Goal: Task Accomplishment & Management: Manage account settings

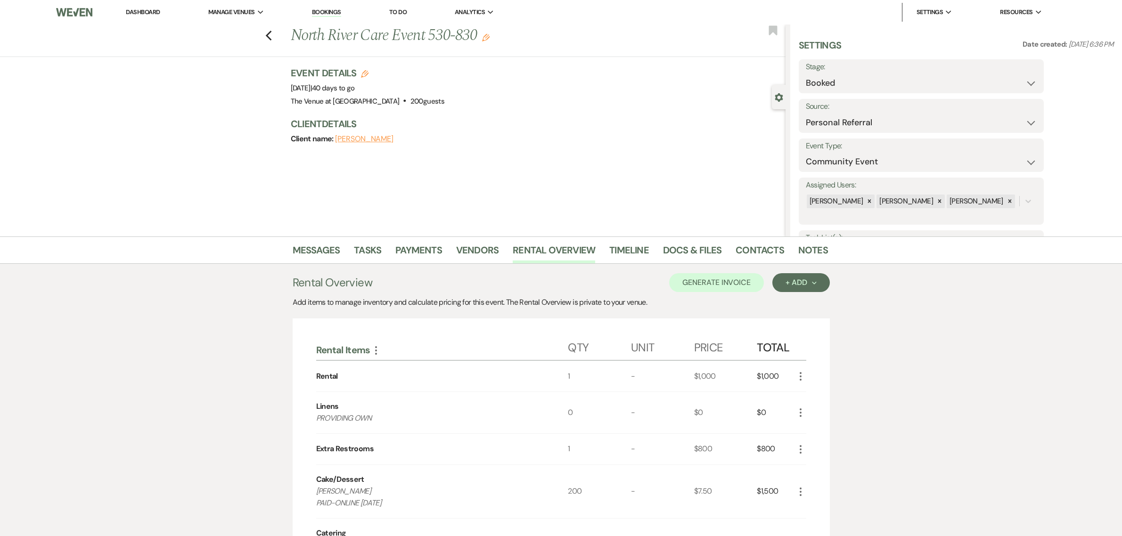
select select "12"
select select "7"
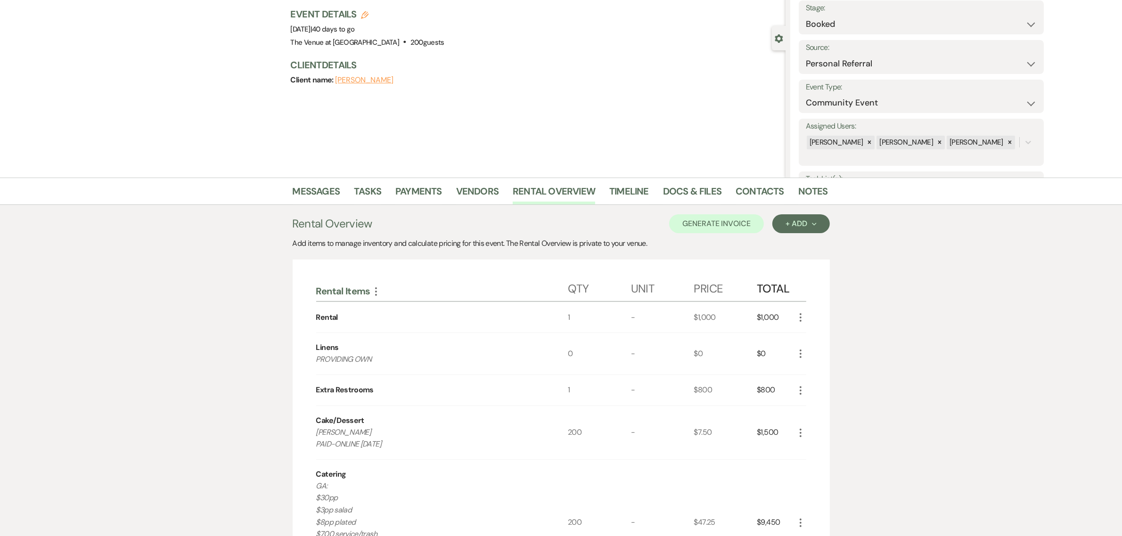
click at [526, 105] on div "Previous North River Care Event 530-830 Edit Bookmark Gear Settings Settings Da…" at bounding box center [393, 72] width 786 height 212
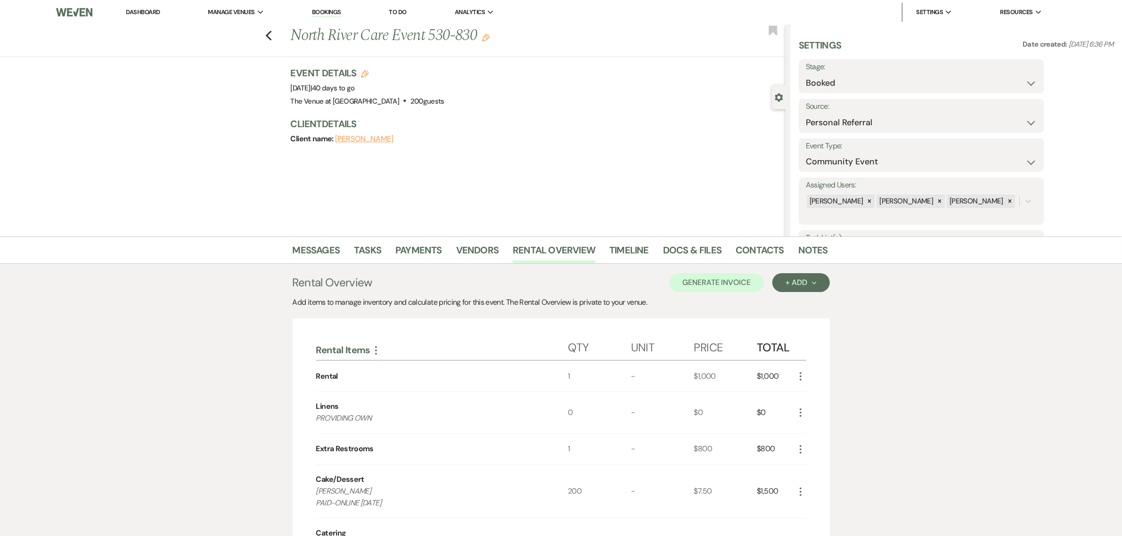
click at [996, 342] on div "Messages Tasks Payments Vendors Rental Overview Timeline Docs & Files Contacts …" at bounding box center [561, 537] width 1122 height 600
click at [1027, 14] on span "Resources" at bounding box center [1016, 12] width 33 height 9
click at [948, 13] on use at bounding box center [949, 11] width 6 height 3
click at [957, 25] on link "Host Profile" at bounding box center [964, 31] width 94 height 19
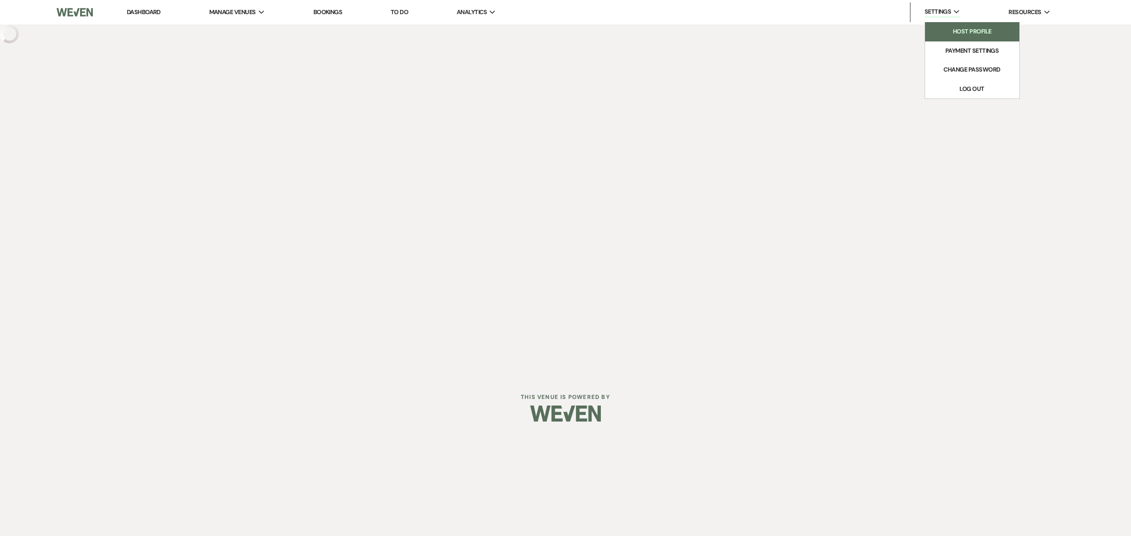
select select "business"
select select "false"
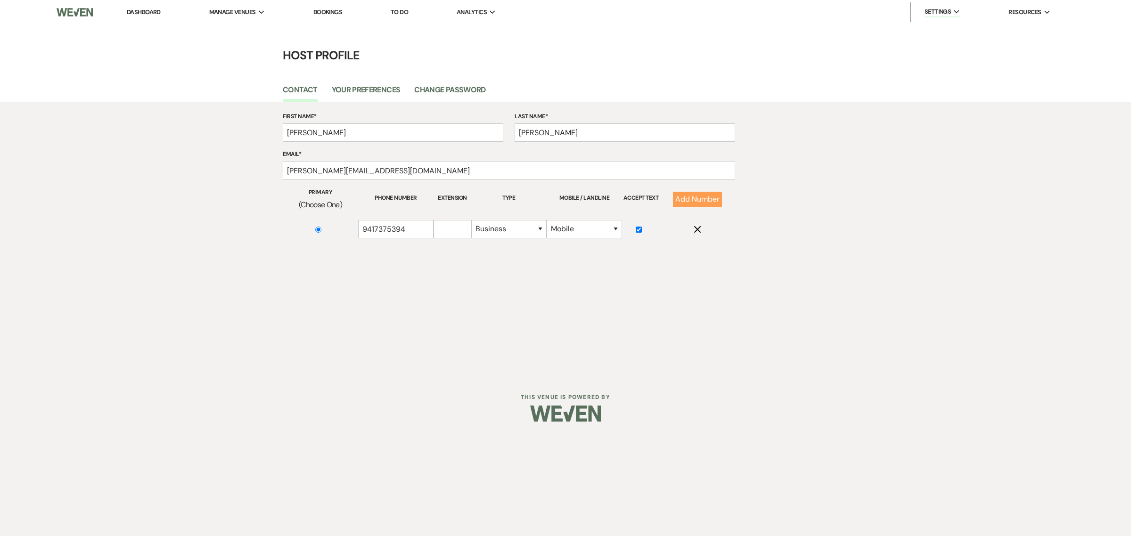
click at [861, 218] on div "First Name* [PERSON_NAME] Last Name* [PERSON_NAME] Email* [PERSON_NAME][EMAIL_A…" at bounding box center [565, 180] width 679 height 136
click at [826, 321] on div "Dashboard Manage Venues Expand The Venue at Hidden Acres Bookings To Do Analyti…" at bounding box center [565, 188] width 1131 height 376
click at [256, 11] on span "Manage Venues" at bounding box center [232, 12] width 47 height 9
click at [264, 12] on icon "Expand" at bounding box center [262, 12] width 6 height 4
click at [261, 29] on li "The Venue at [GEOGRAPHIC_DATA]" at bounding box center [263, 30] width 98 height 9
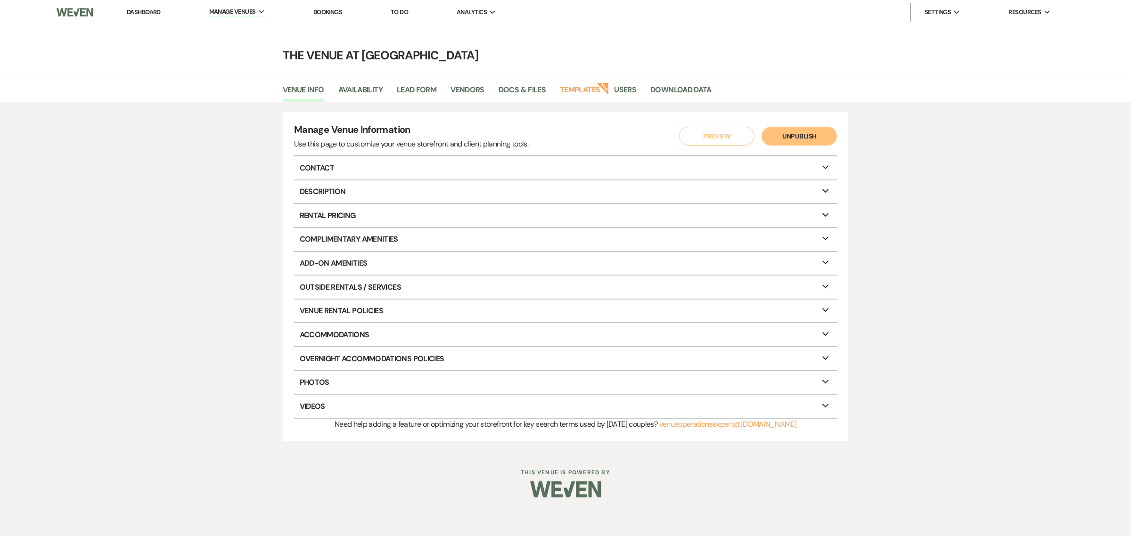
click at [1027, 220] on div "Manage Venue Information Use this page to customize your venue storefront and c…" at bounding box center [565, 276] width 1131 height 349
click at [961, 51] on li "Payment Settings" at bounding box center [972, 50] width 85 height 9
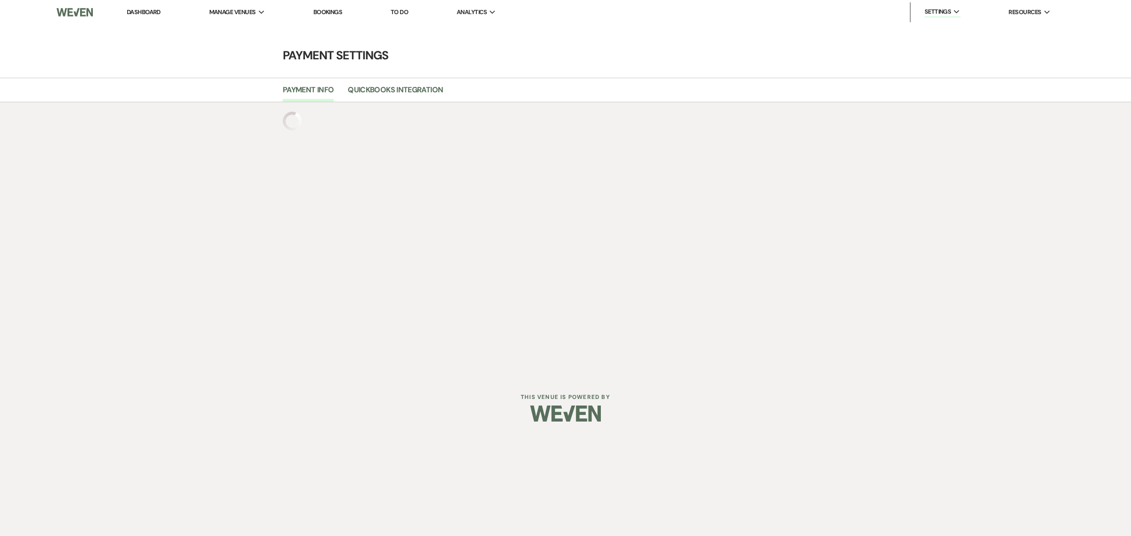
select select "818"
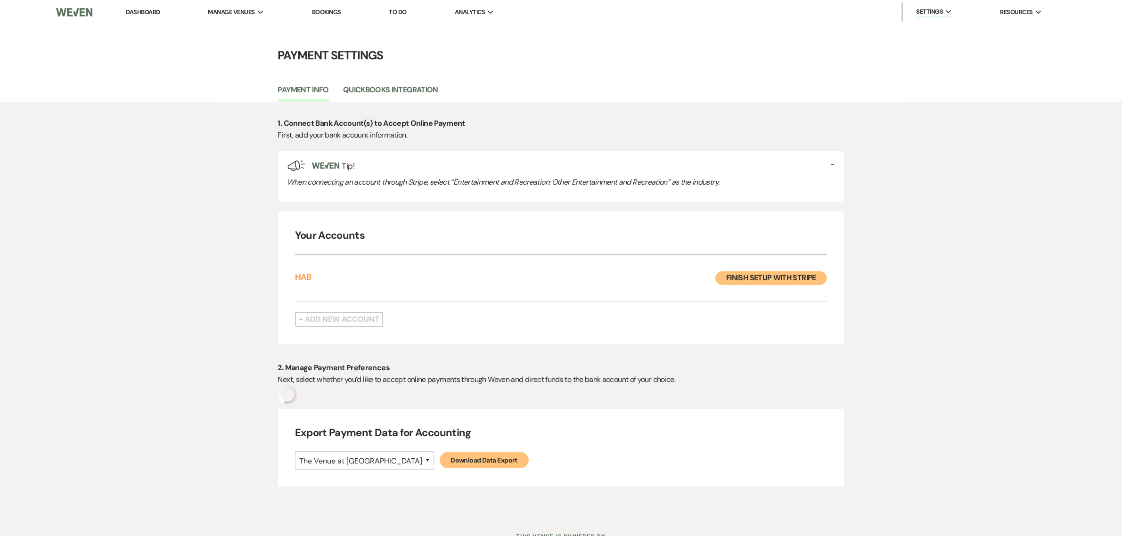
select select "true"
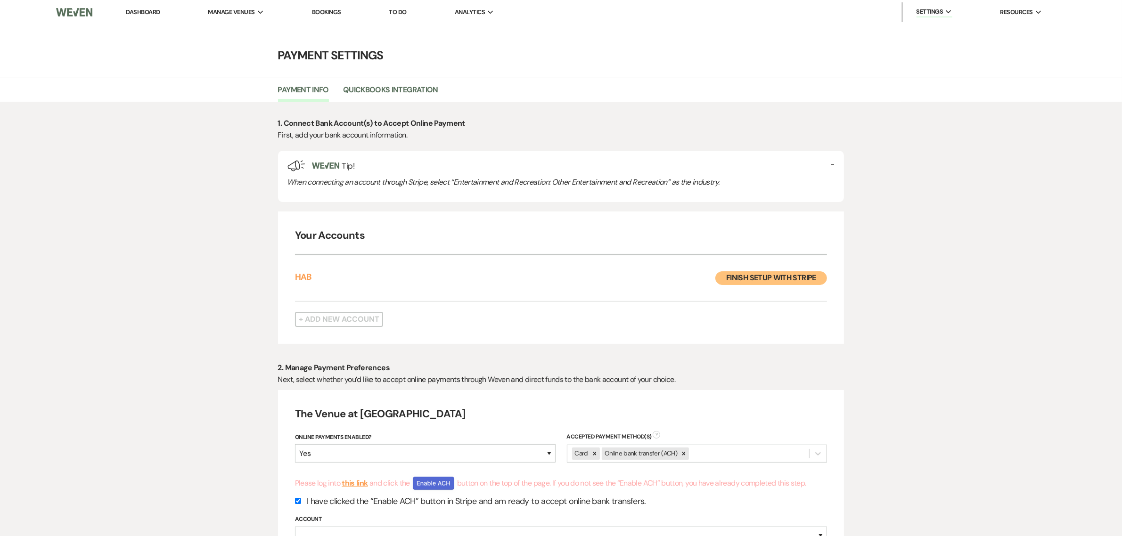
click at [1019, 285] on div "1. Connect Bank Account(s) to Accept Online Payment First, add your bank accoun…" at bounding box center [561, 398] width 1122 height 592
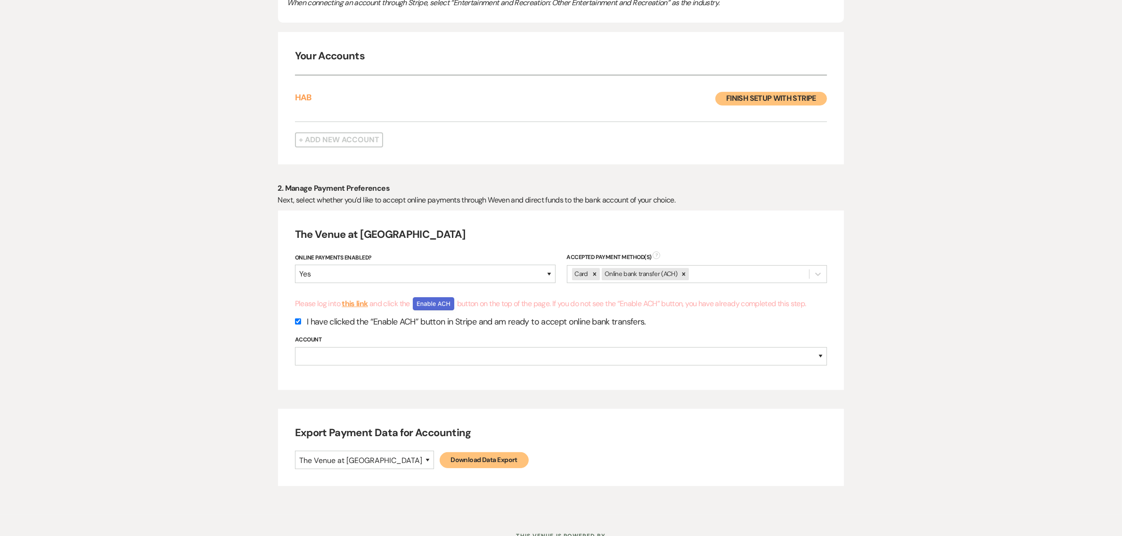
scroll to position [217, 0]
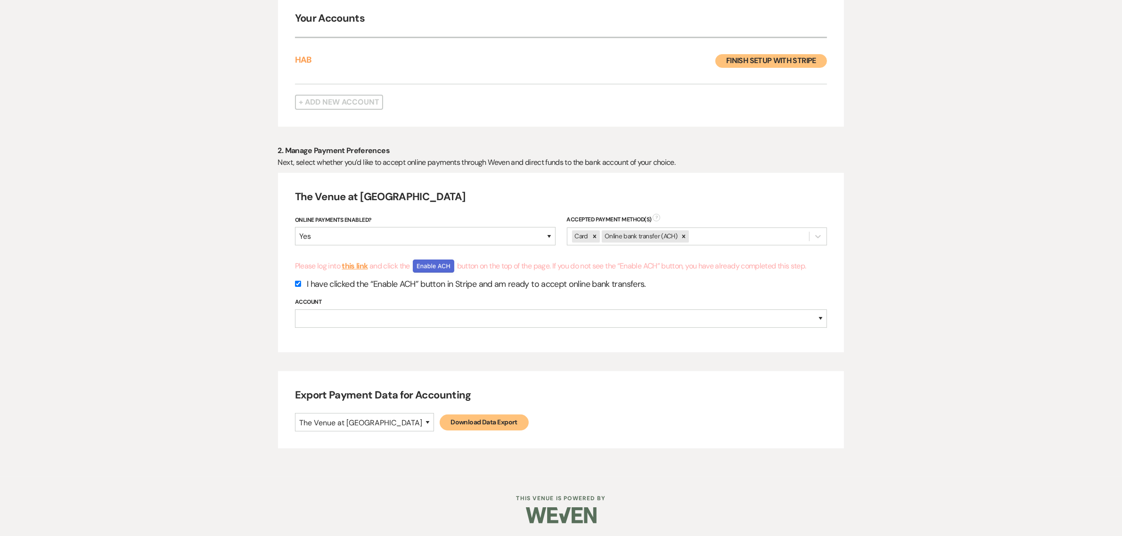
click at [442, 423] on link "Download Data Export" at bounding box center [484, 423] width 89 height 16
select select
click at [940, 195] on div "1. Connect Bank Account(s) to Accept Online Payment First, add your bank accoun…" at bounding box center [561, 181] width 1122 height 592
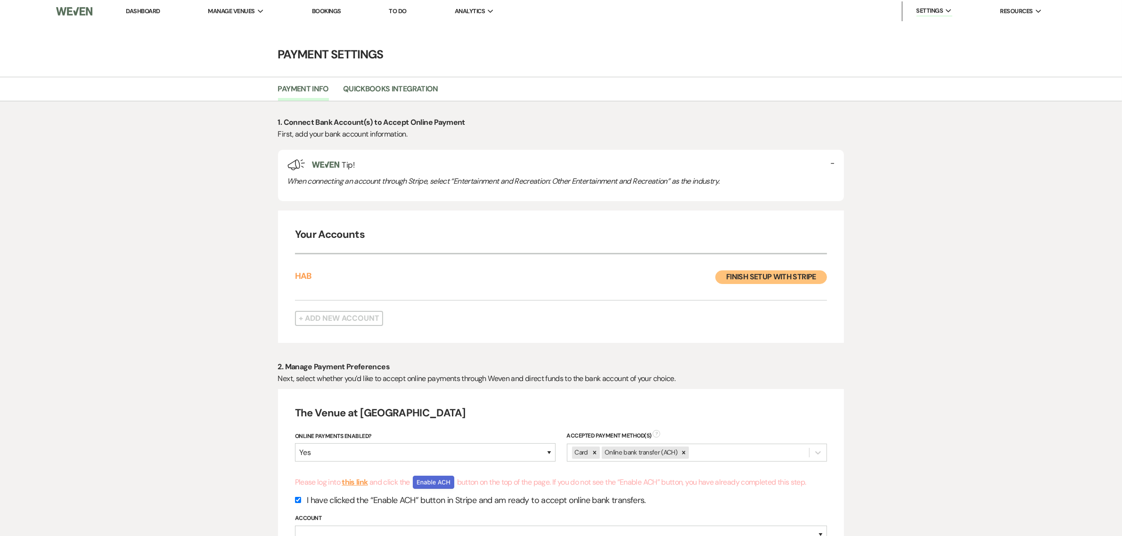
scroll to position [0, 0]
click at [401, 89] on link "Quickbooks Integration" at bounding box center [390, 93] width 95 height 18
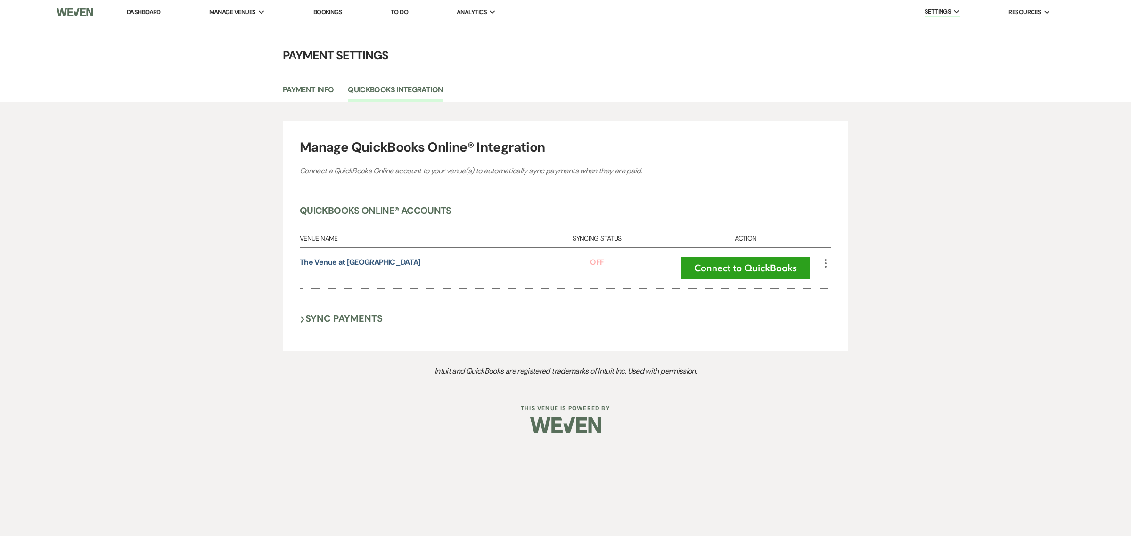
click at [999, 208] on div "Manage QuickBooks Online® Integration Connect a QuickBooks Online account to yo…" at bounding box center [565, 244] width 1131 height 285
click at [824, 260] on icon "More" at bounding box center [825, 263] width 11 height 11
click at [354, 317] on button "Next Sync Payments" at bounding box center [341, 318] width 83 height 12
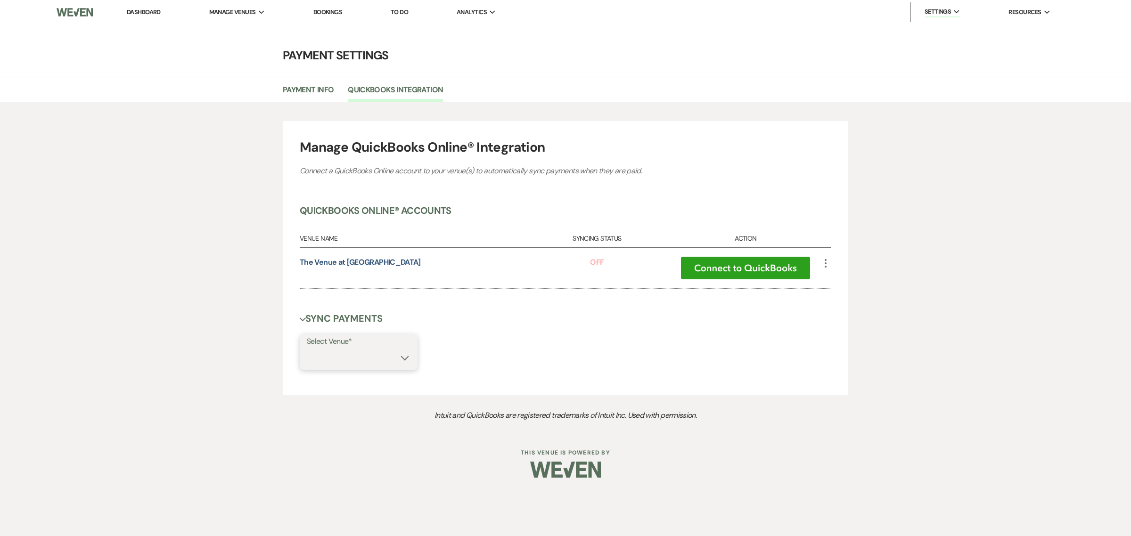
click at [407, 358] on select at bounding box center [359, 360] width 104 height 18
click at [981, 241] on div "Manage QuickBooks Online® Integration Connect a QuickBooks Online account to yo…" at bounding box center [565, 266] width 1131 height 329
click at [481, 15] on span "Analytics" at bounding box center [472, 12] width 30 height 9
click at [494, 27] on li "The Venue at [GEOGRAPHIC_DATA]" at bounding box center [511, 30] width 98 height 9
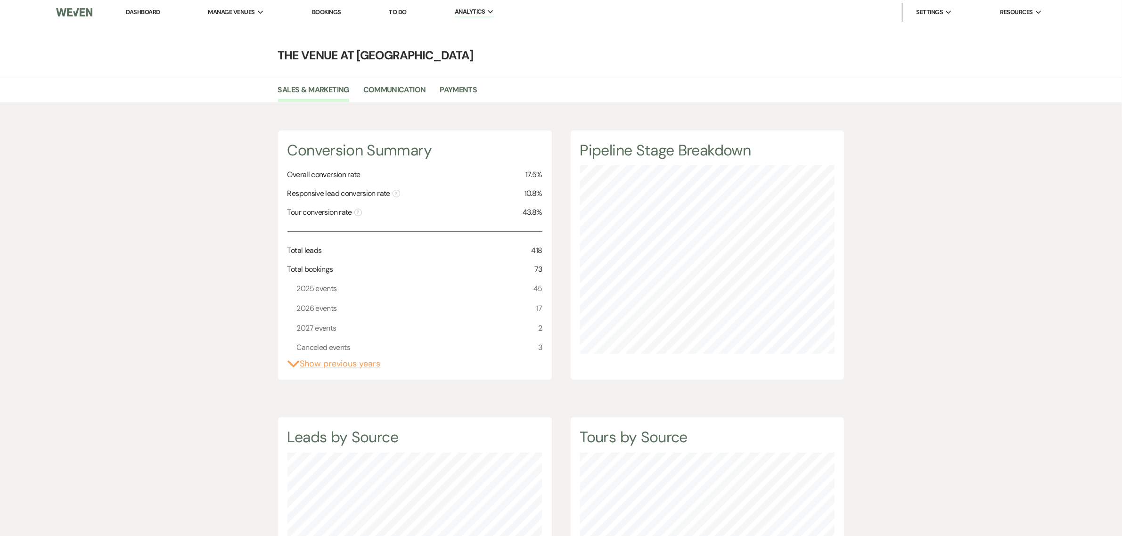
click at [201, 186] on div "Conversion Summary Overall conversion rate 17.5% Responsive lead conversion rat…" at bounding box center [561, 509] width 1122 height 815
click at [147, 12] on link "Dashboard" at bounding box center [143, 12] width 34 height 8
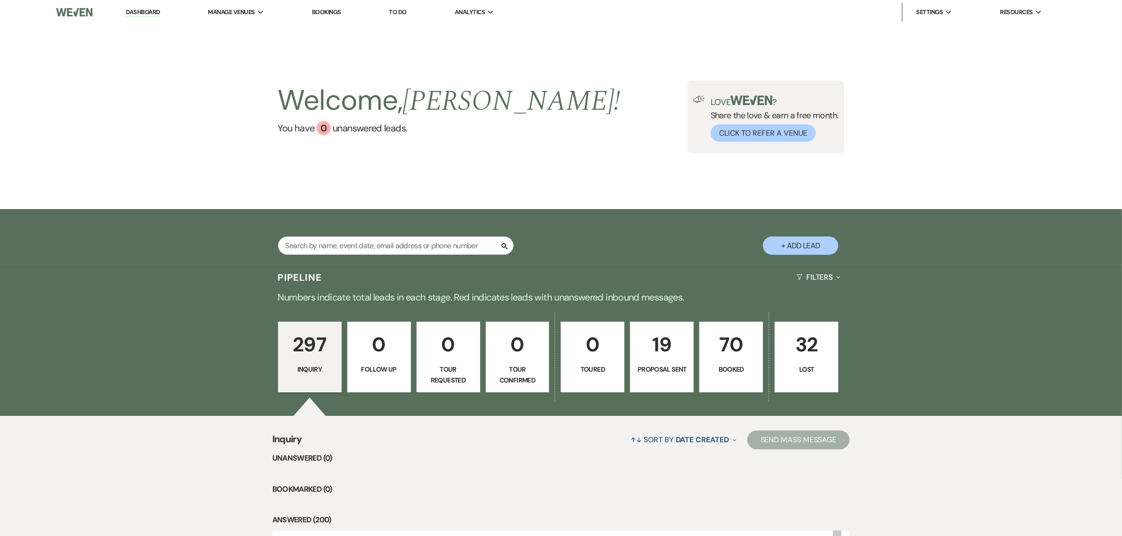
drag, startPoint x: 998, startPoint y: 128, endPoint x: 870, endPoint y: 138, distance: 127.6
click at [985, 130] on div "Welcome, [PERSON_NAME] ! You have 0 unanswered lead s . Love ? Share the love &…" at bounding box center [561, 117] width 1122 height 185
click at [971, 141] on div "Welcome, [PERSON_NAME] ! You have 0 unanswered lead s . Love ? Share the love &…" at bounding box center [561, 117] width 1122 height 185
click at [960, 27] on li "Host Profile" at bounding box center [964, 30] width 85 height 9
select select "business"
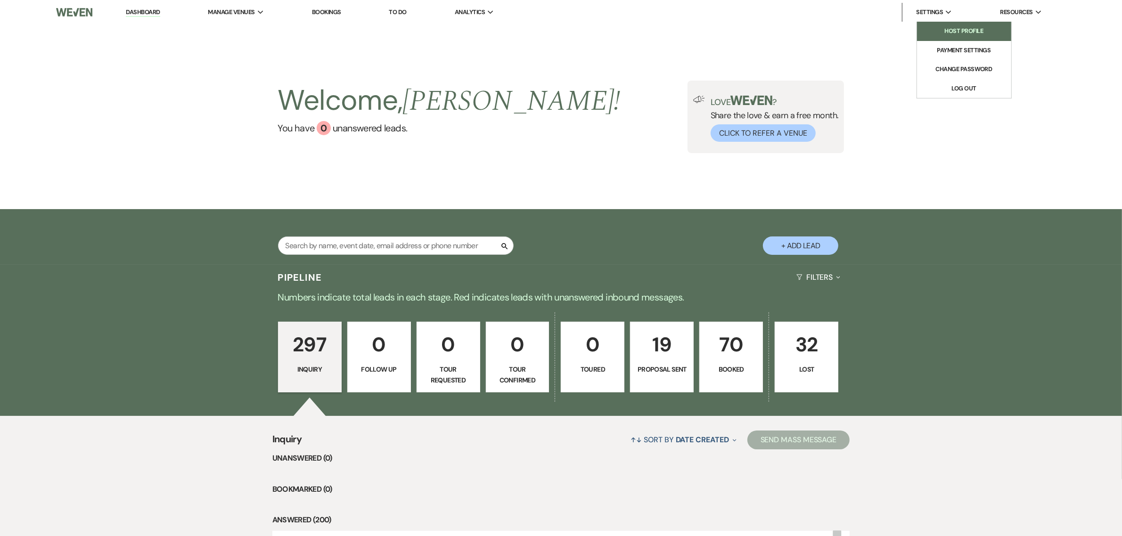
select select "false"
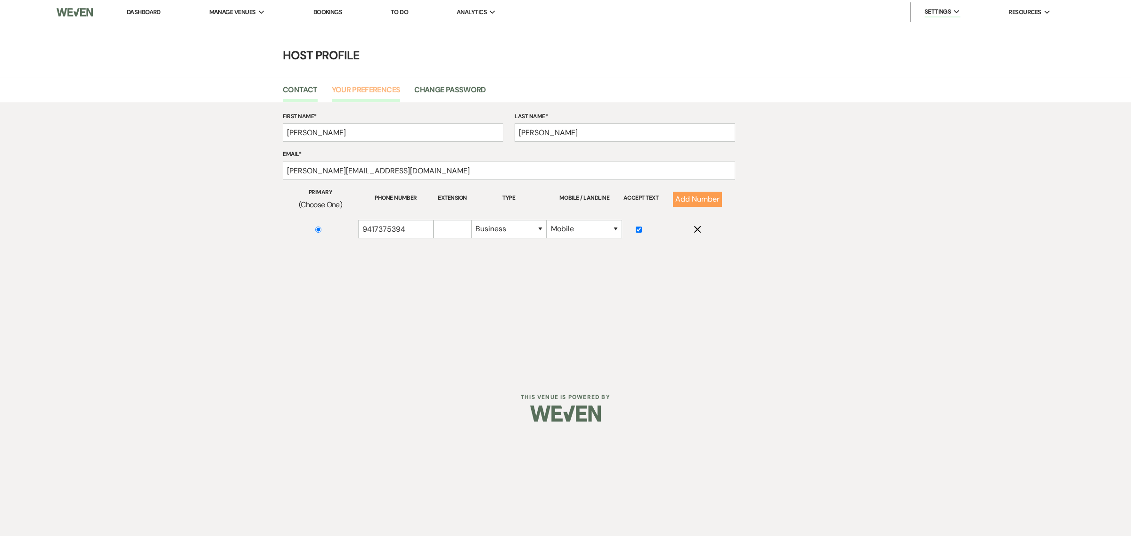
click at [376, 91] on link "Your Preferences" at bounding box center [366, 93] width 69 height 18
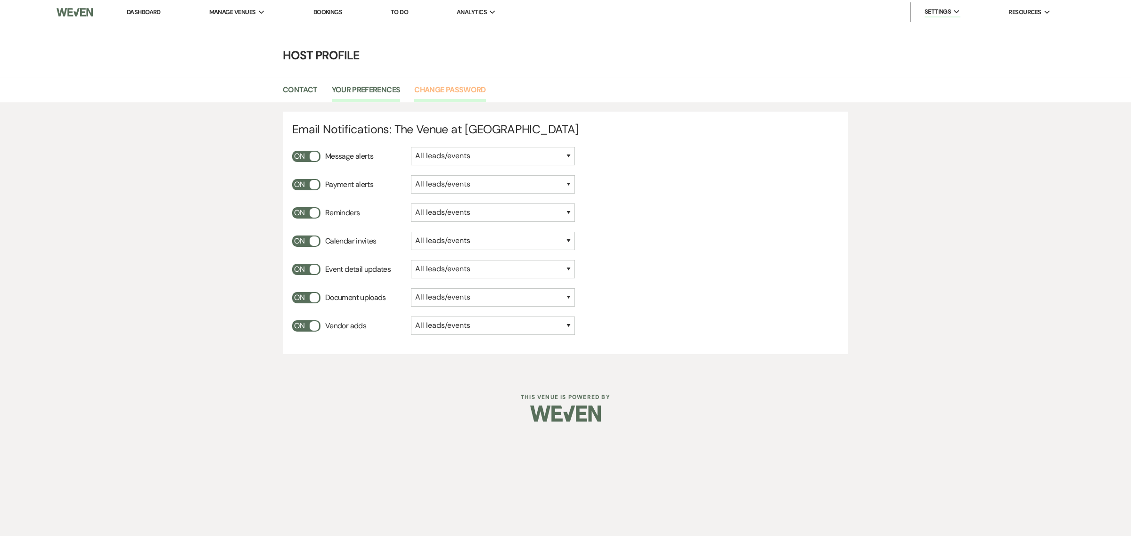
click at [425, 92] on link "Change Password" at bounding box center [449, 93] width 71 height 18
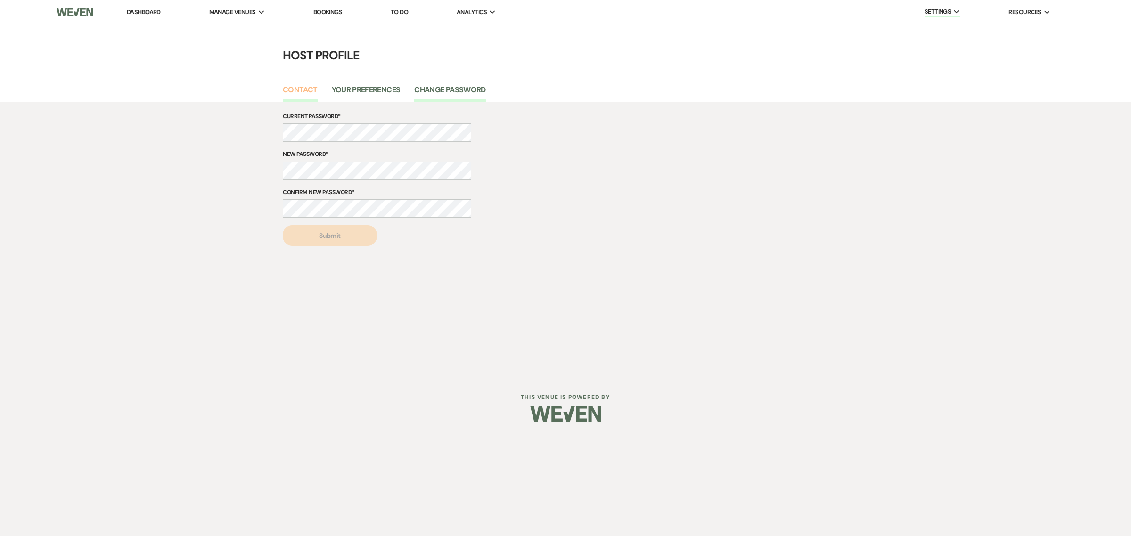
click at [305, 87] on link "Contact" at bounding box center [300, 93] width 35 height 18
select select "business"
select select "false"
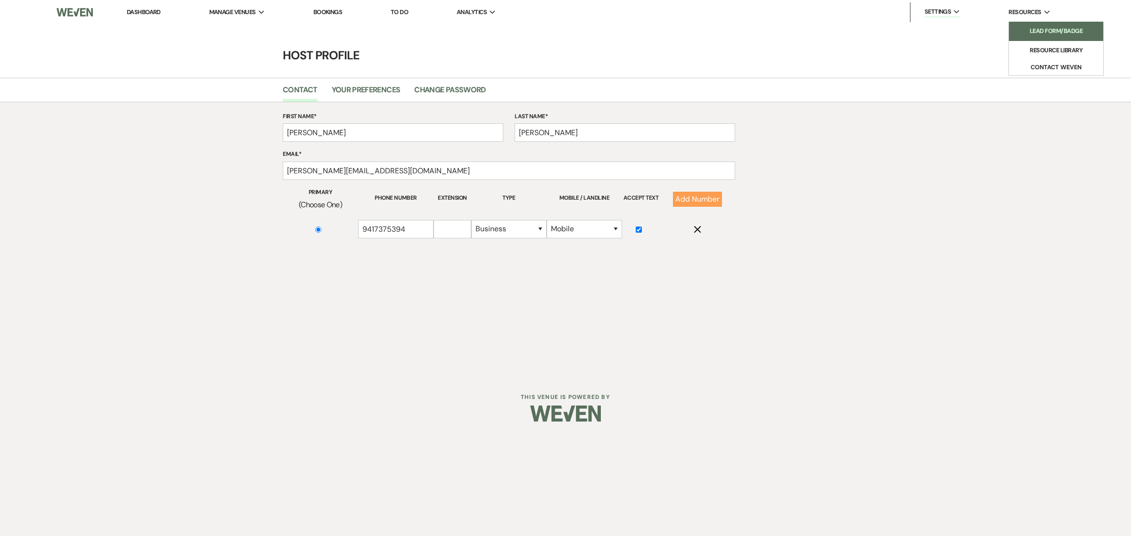
click at [1040, 28] on li "Lead Form/Badge" at bounding box center [1056, 30] width 85 height 9
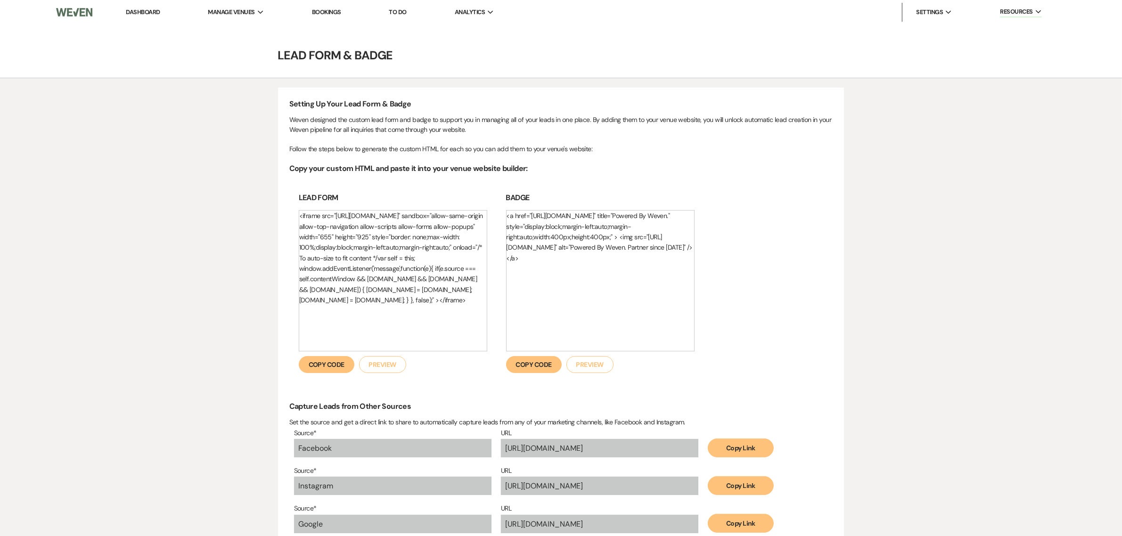
click at [967, 247] on div "Setting Up Your Lead Form & Badge Weven designed the custom lead form and badge…" at bounding box center [561, 382] width 1122 height 608
click at [771, 303] on li "Copy your custom HTML and paste it into your venue website builder: Lead Form <…" at bounding box center [561, 278] width 544 height 229
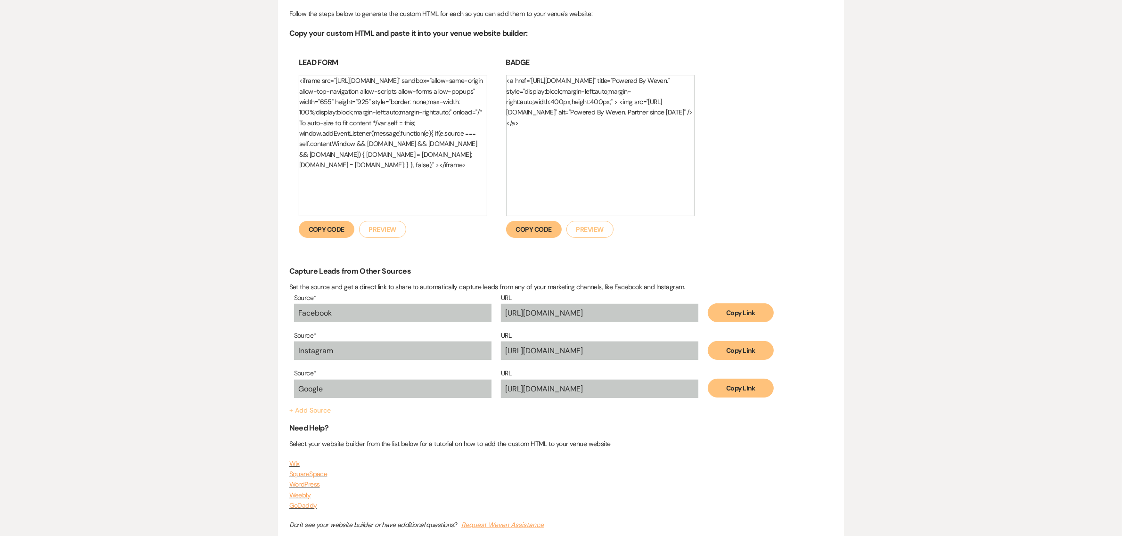
scroll to position [157, 0]
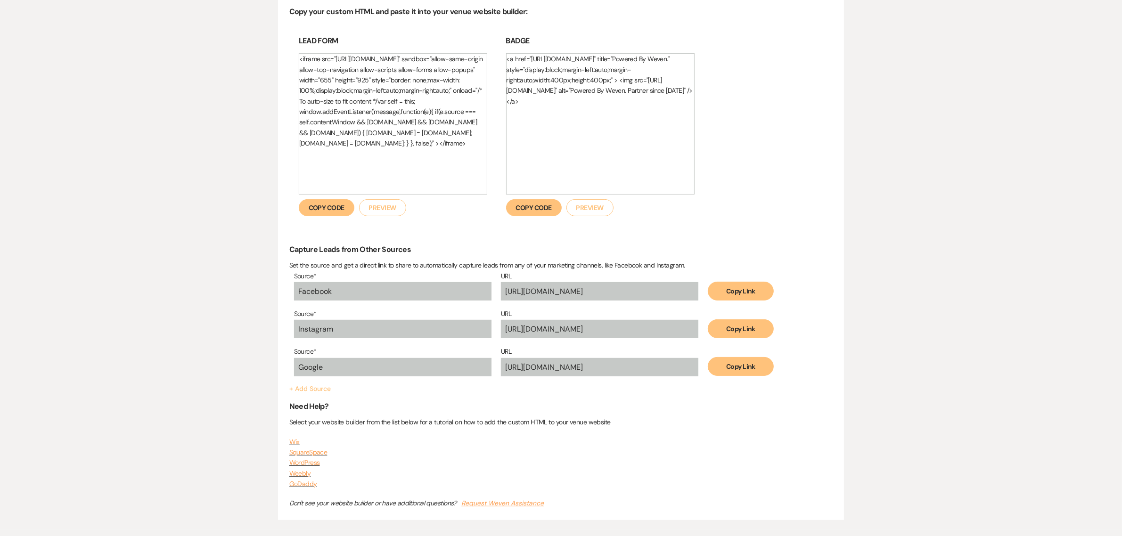
click at [739, 449] on li "SquareSpace" at bounding box center [561, 452] width 544 height 10
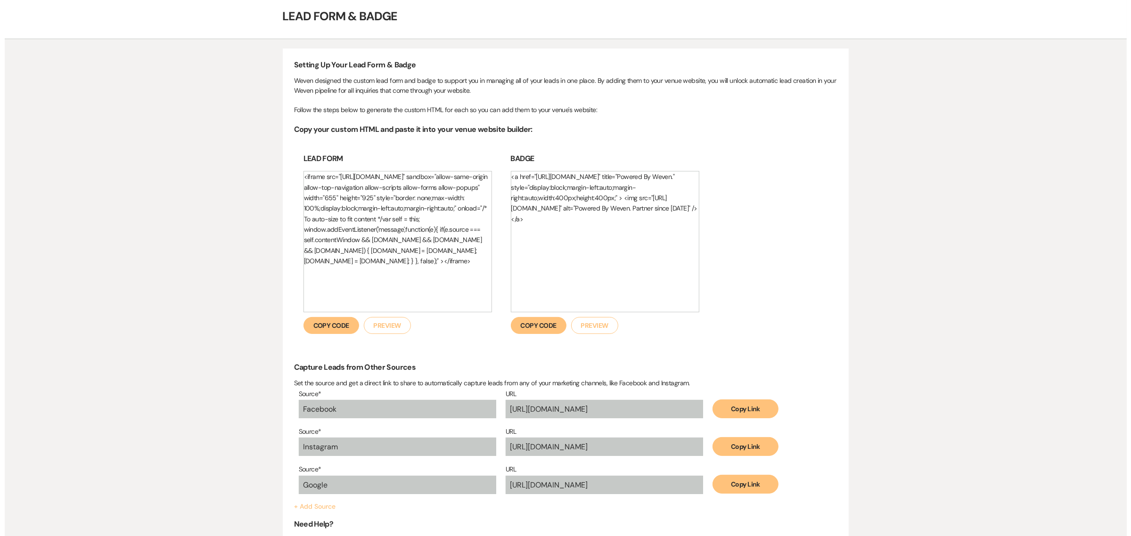
scroll to position [0, 0]
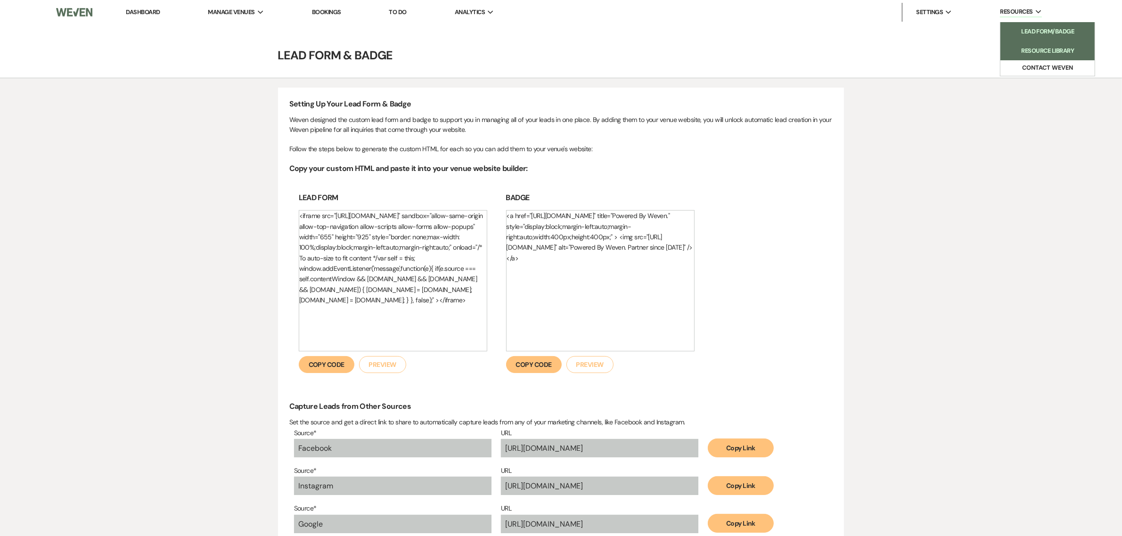
click at [1054, 46] on li "Resource Library" at bounding box center [1047, 50] width 85 height 9
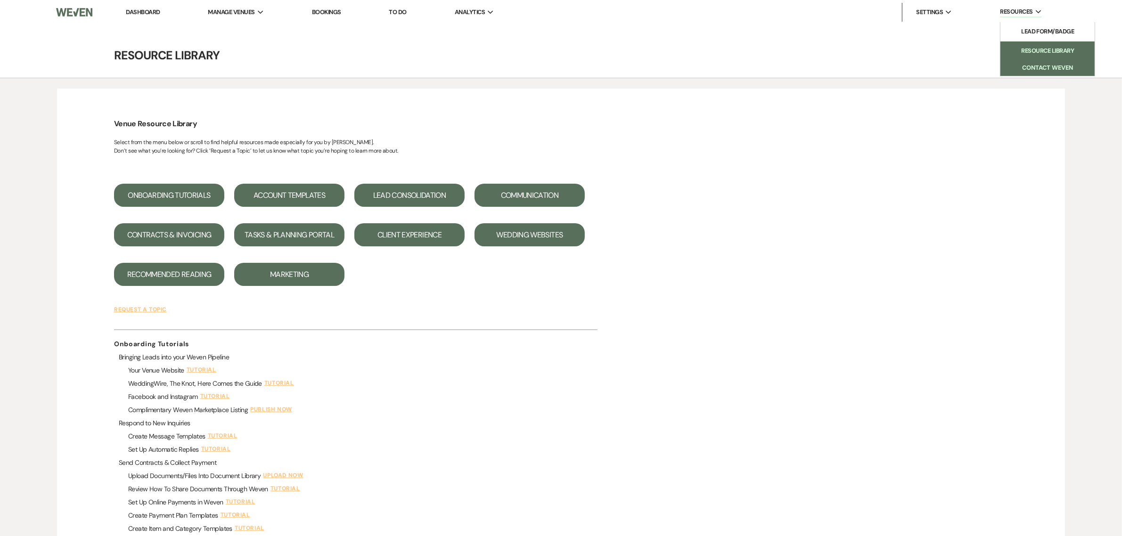
click at [1045, 64] on button "Contact Weven" at bounding box center [1047, 68] width 94 height 16
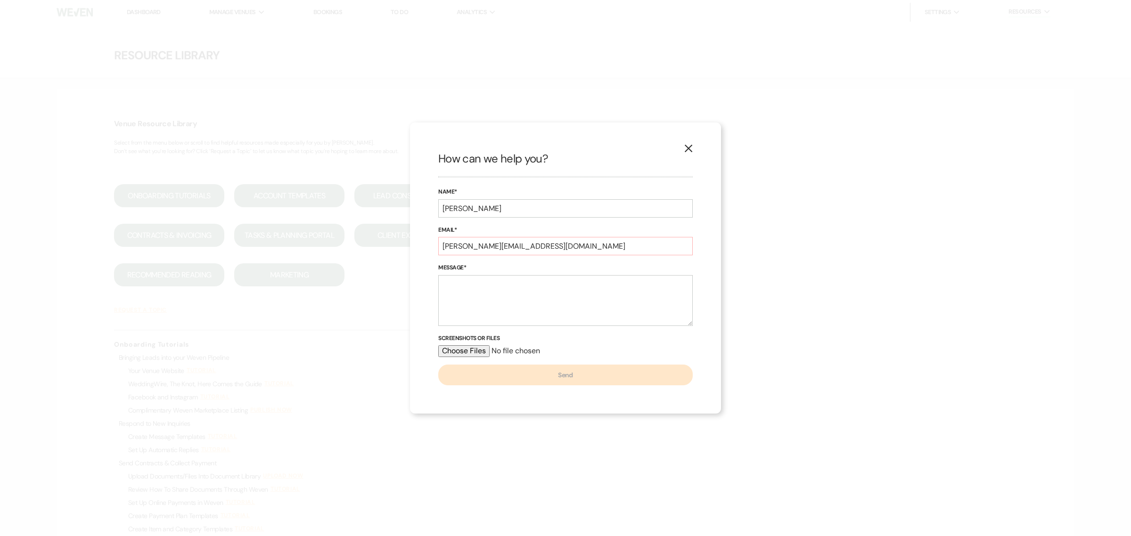
click at [686, 151] on use "button" at bounding box center [689, 149] width 8 height 8
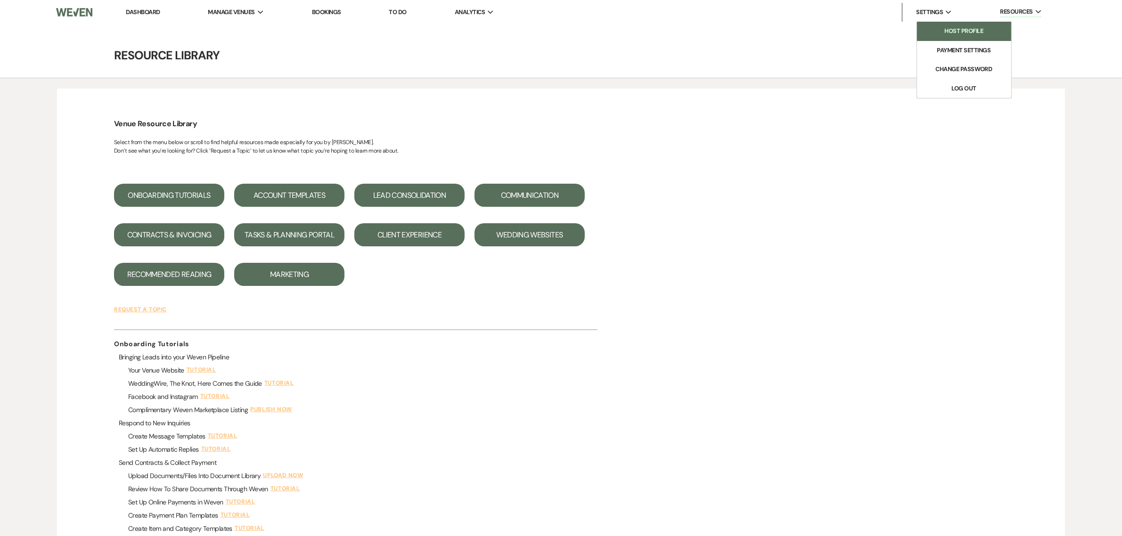
click at [955, 26] on li "Host Profile" at bounding box center [964, 30] width 85 height 9
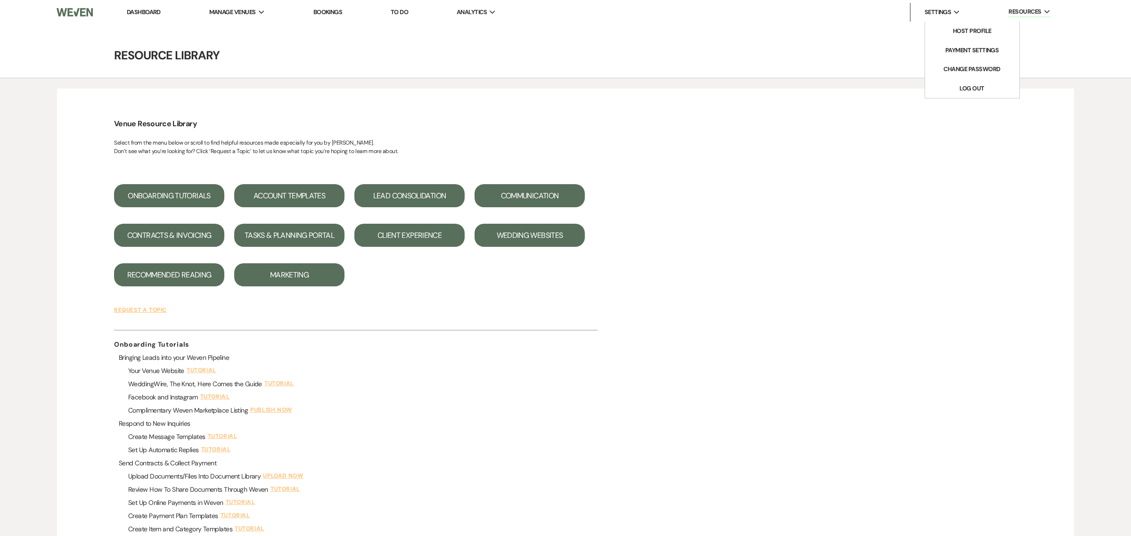
select select "business"
select select "false"
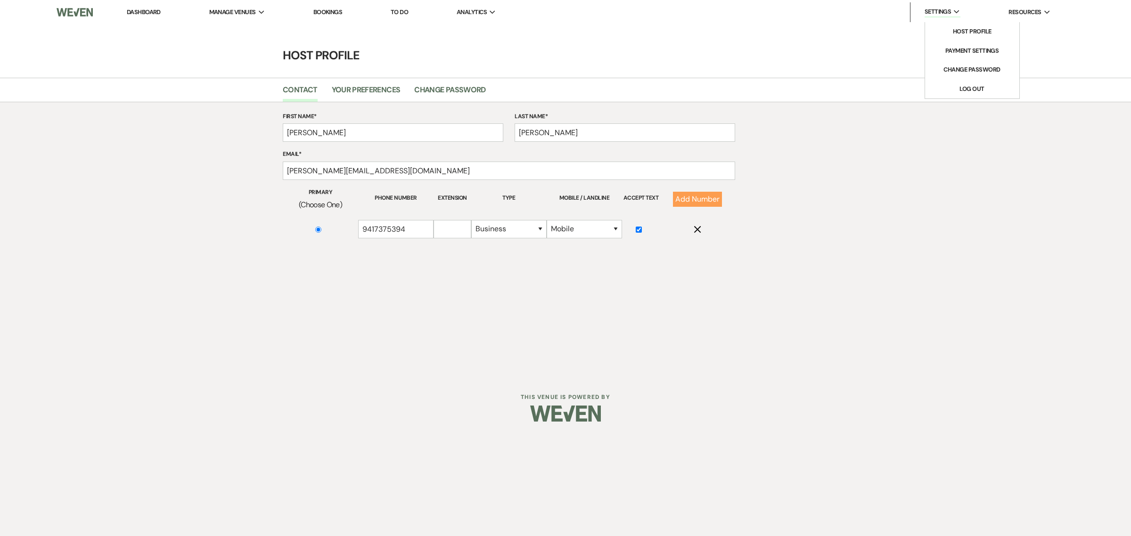
click at [959, 8] on div "Settings Expand" at bounding box center [943, 12] width 36 height 10
click at [961, 48] on li "Payment Settings" at bounding box center [972, 50] width 85 height 9
select select "true"
select select "818"
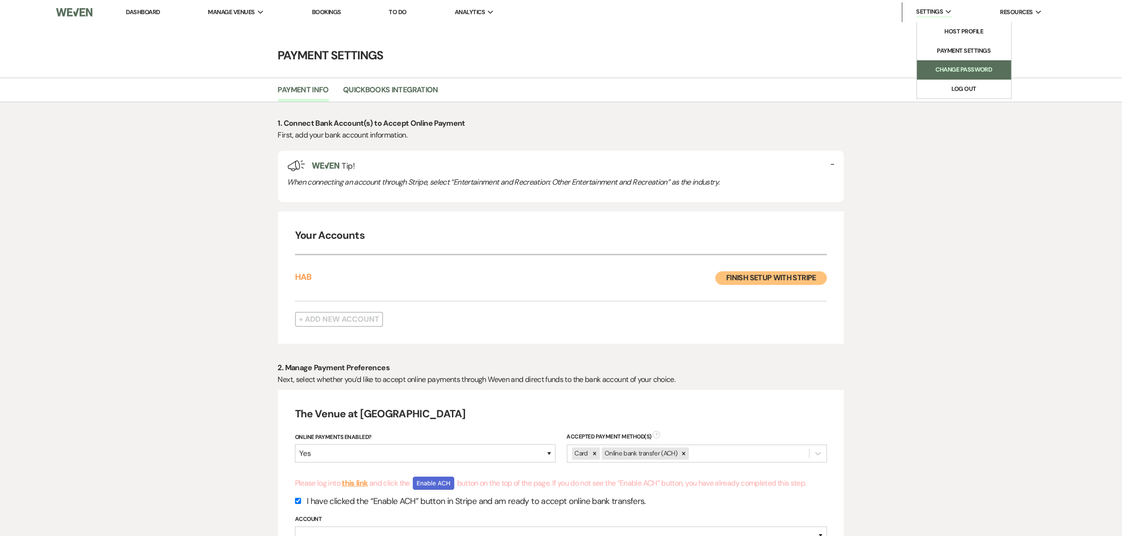
click at [959, 66] on li "Change Password" at bounding box center [964, 69] width 85 height 9
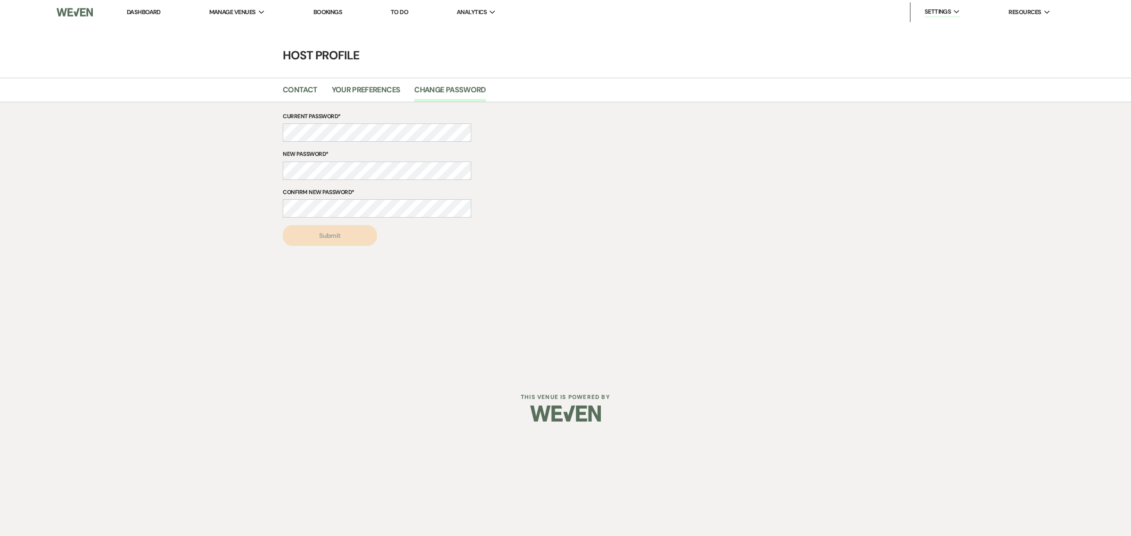
click at [676, 138] on div "Current Password* New Password* Confirm New Password* Submit" at bounding box center [565, 179] width 679 height 134
click at [400, 12] on link "To Do" at bounding box center [399, 12] width 17 height 8
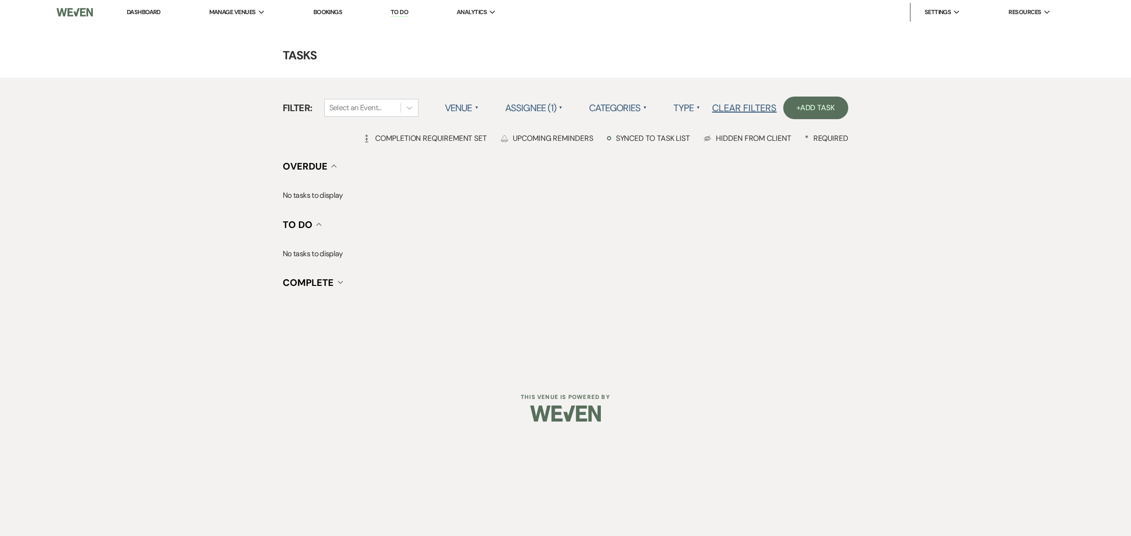
click at [1004, 184] on div "Filter: Select an Event... Venue ▲ Assignee (1) ▲ Categories ▲ Type ▲ Clear Fil…" at bounding box center [565, 193] width 1131 height 230
click at [333, 13] on link "Bookings" at bounding box center [327, 12] width 29 height 8
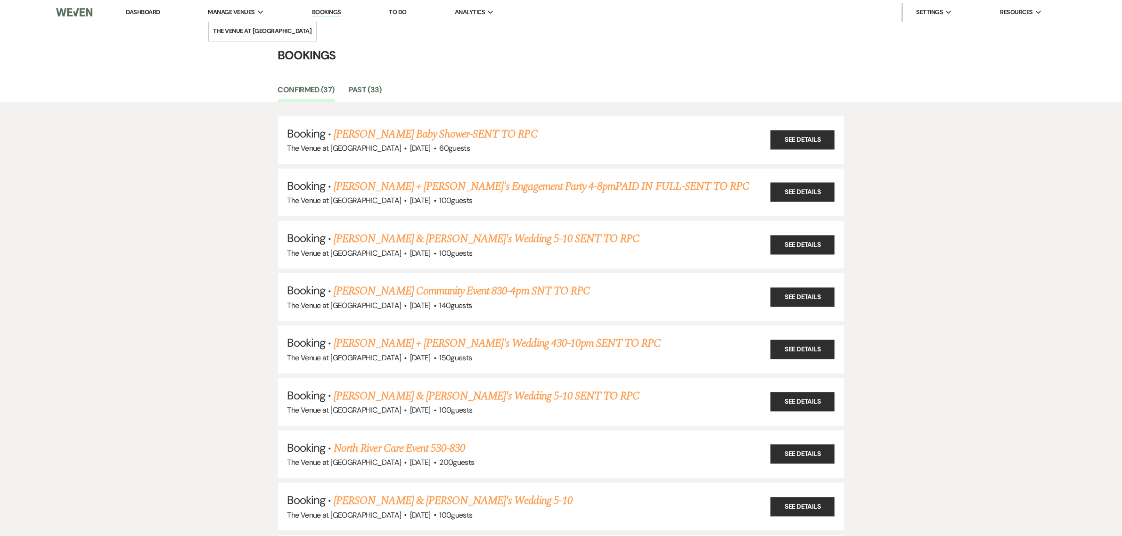
click at [250, 8] on span "Manage Venues" at bounding box center [231, 12] width 47 height 9
click at [252, 25] on link "The Venue at [GEOGRAPHIC_DATA]" at bounding box center [263, 31] width 108 height 19
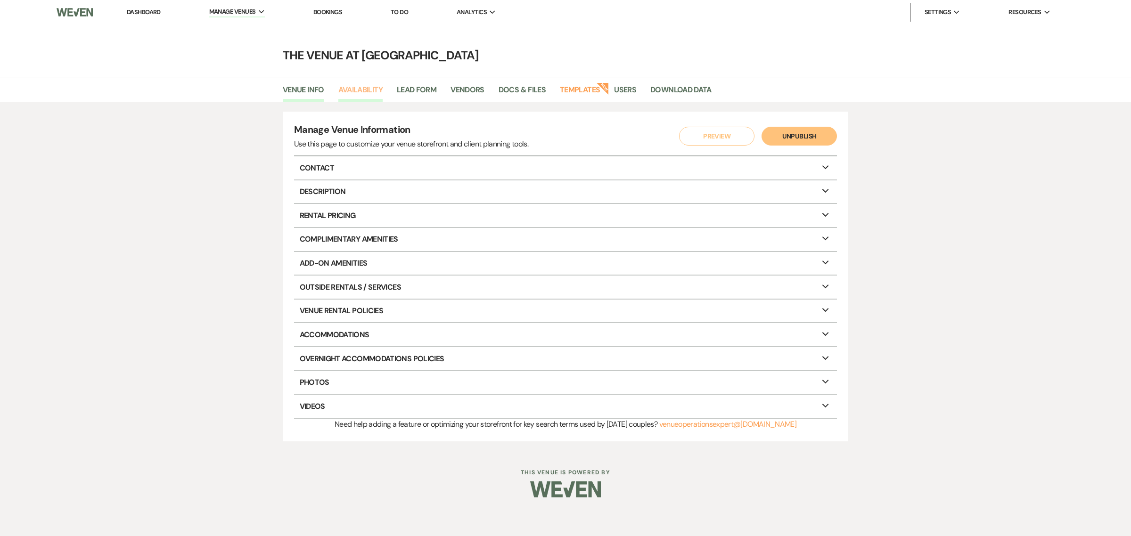
click at [371, 92] on link "Availability" at bounding box center [360, 93] width 44 height 18
select select "3"
select select "2026"
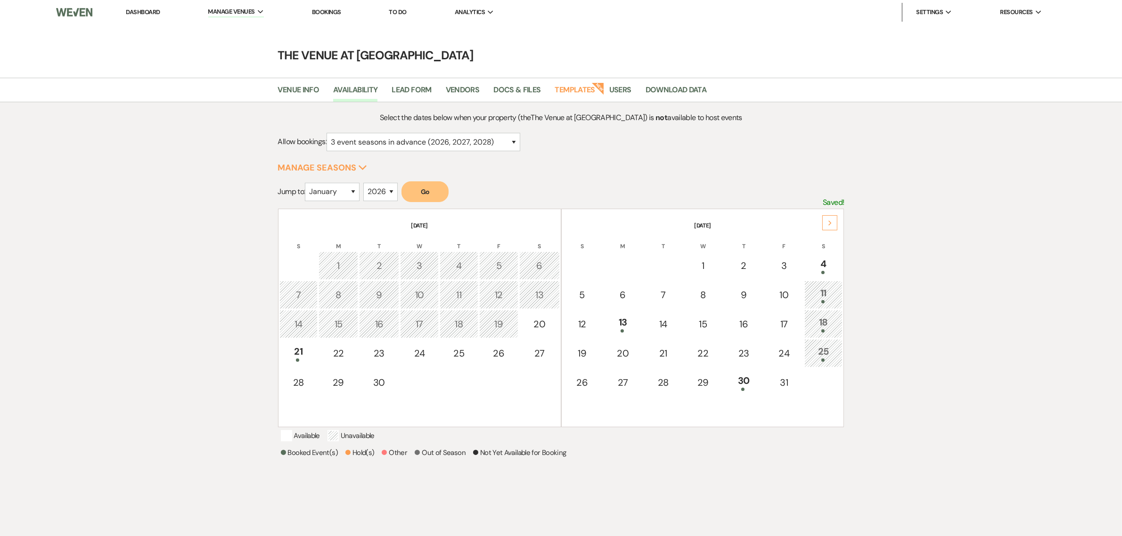
drag, startPoint x: 966, startPoint y: 180, endPoint x: 743, endPoint y: 123, distance: 231.0
click at [966, 180] on div "Select the dates below when your property (the The Venue at [GEOGRAPHIC_DATA] )…" at bounding box center [561, 323] width 1122 height 442
click at [675, 93] on link "Download Data" at bounding box center [676, 93] width 61 height 18
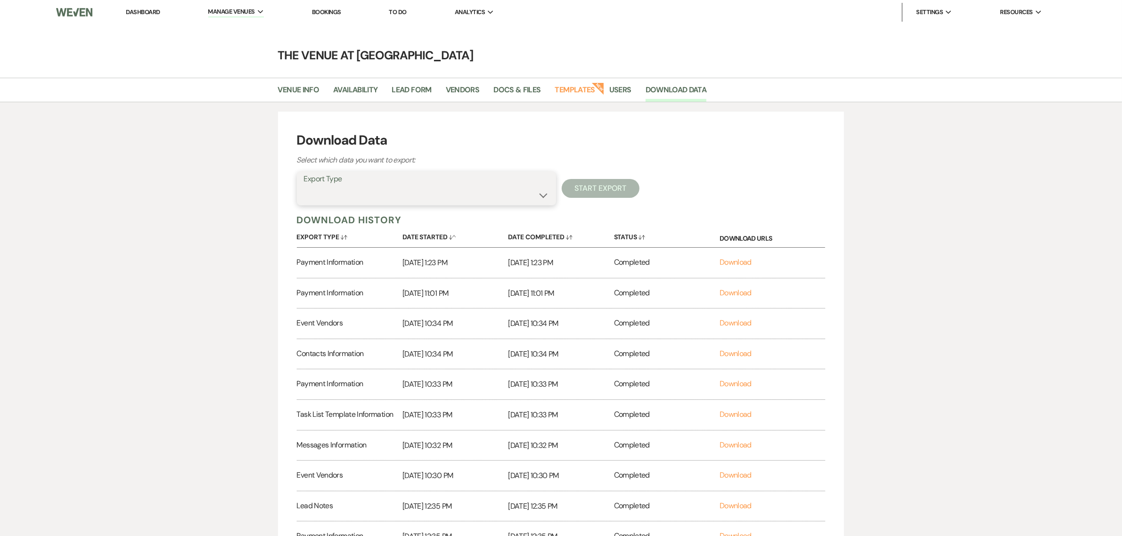
click at [541, 191] on select "Availability Calendar Information Category Templates Contacts Information Event…" at bounding box center [426, 195] width 245 height 18
click at [526, 90] on link "Docs & Files" at bounding box center [516, 93] width 47 height 18
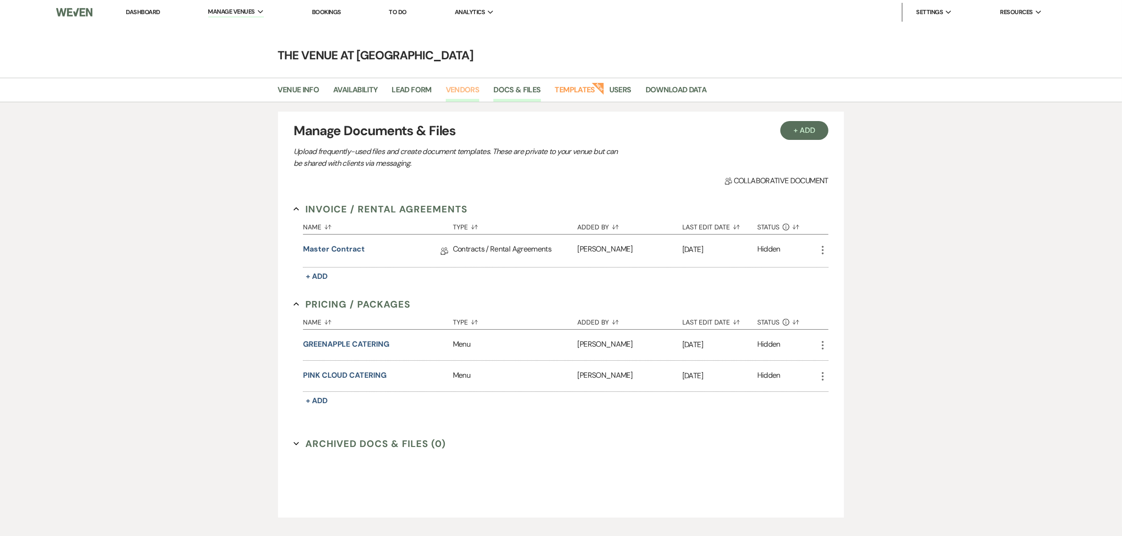
click at [467, 90] on link "Vendors" at bounding box center [463, 93] width 34 height 18
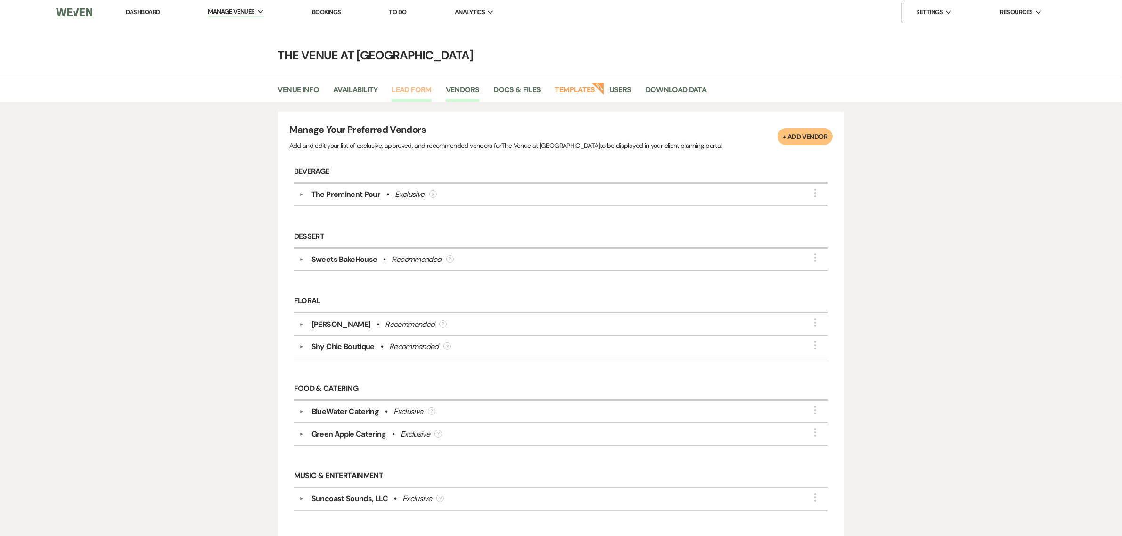
click at [422, 93] on link "Lead Form" at bounding box center [412, 93] width 40 height 18
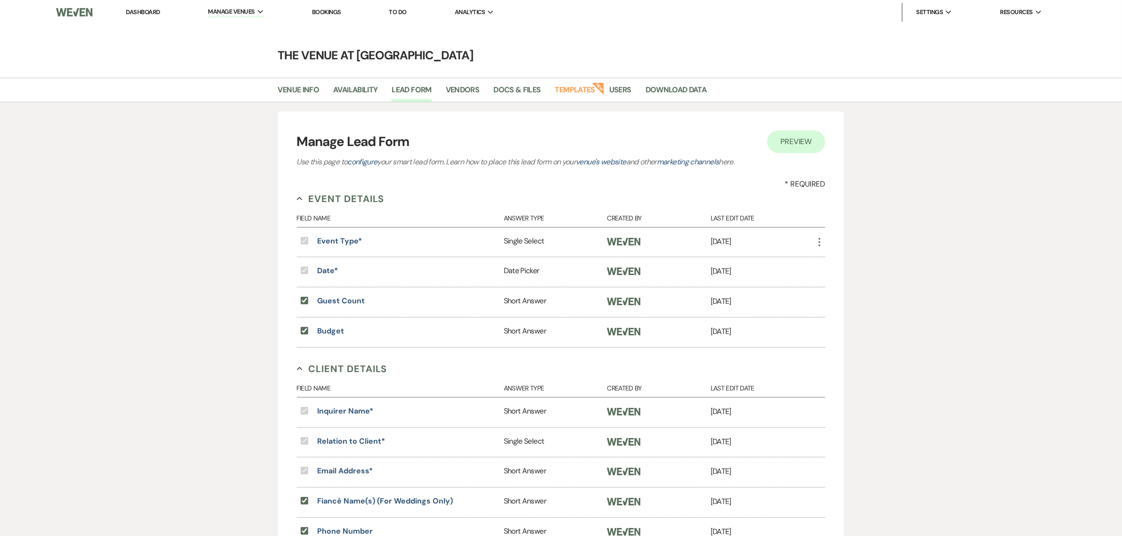
click at [962, 185] on div "Manage Lead Form Preview Eye Use this page to configure your smart lead form. L…" at bounding box center [561, 430] width 1122 height 657
click at [974, 195] on div "Manage Lead Form Preview Eye Use this page to configure your smart lead form. L…" at bounding box center [561, 430] width 1122 height 657
click at [995, 191] on div "Manage Lead Form Preview Eye Use this page to configure your smart lead form. L…" at bounding box center [561, 430] width 1122 height 657
drag, startPoint x: 176, startPoint y: 220, endPoint x: 169, endPoint y: 163, distance: 57.5
click at [175, 215] on div "Manage Lead Form Preview Eye Use this page to configure your smart lead form. L…" at bounding box center [561, 430] width 1122 height 657
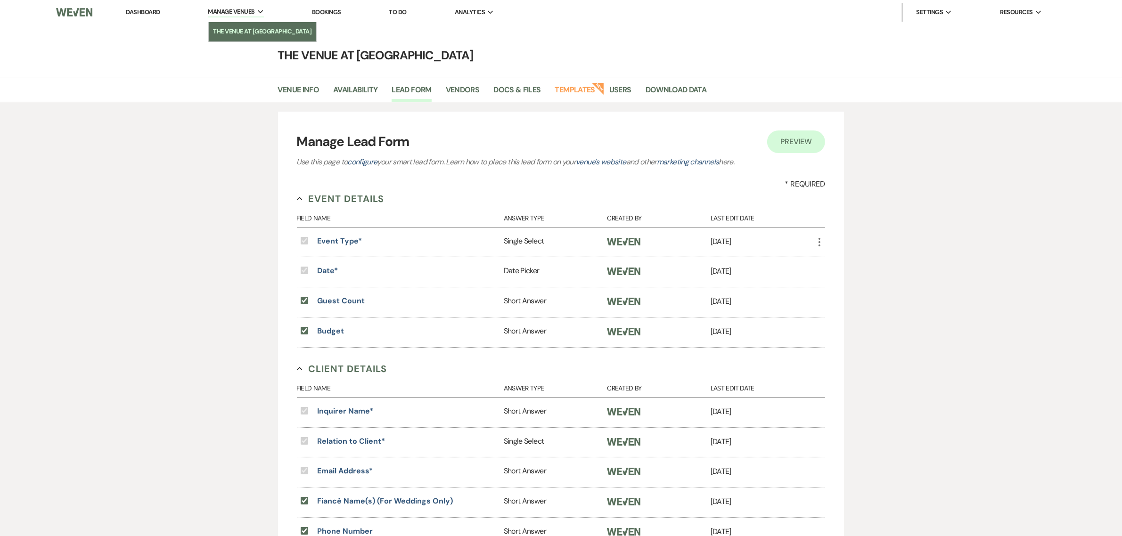
click at [232, 27] on li "The Venue at [GEOGRAPHIC_DATA]" at bounding box center [262, 31] width 98 height 9
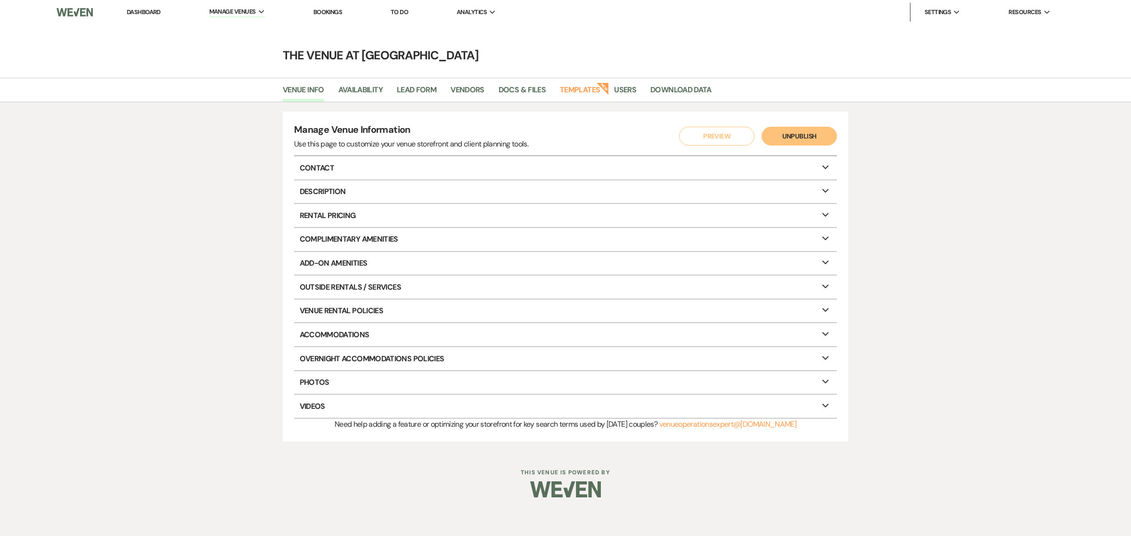
click at [731, 135] on button "Preview" at bounding box center [716, 136] width 75 height 19
